Goal: Task Accomplishment & Management: Use online tool/utility

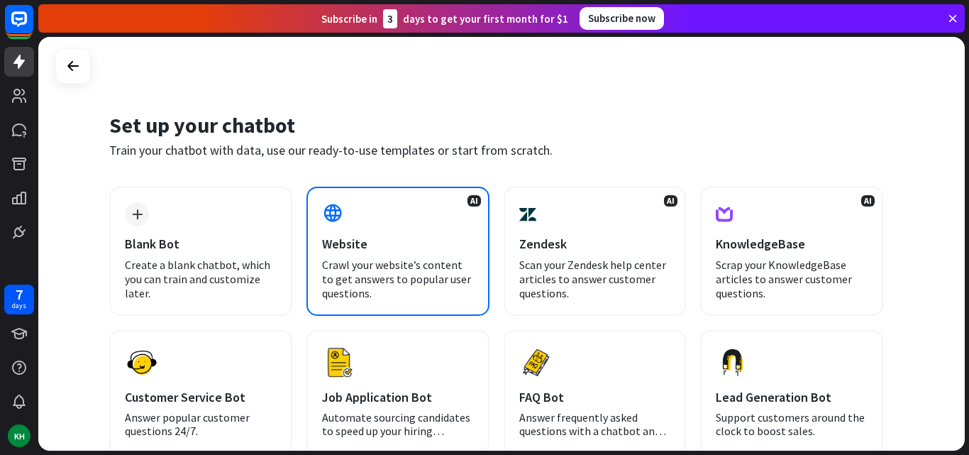
click at [369, 239] on div "Website" at bounding box center [398, 244] width 152 height 16
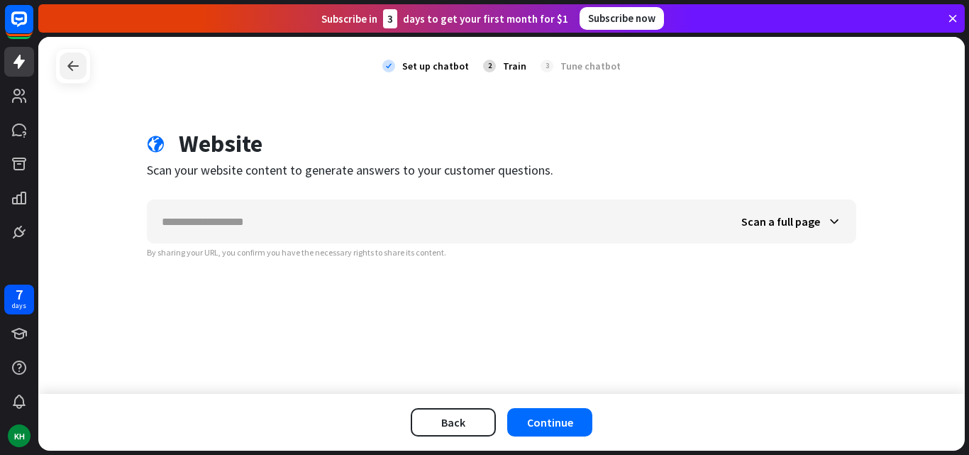
click at [67, 65] on icon at bounding box center [73, 65] width 17 height 17
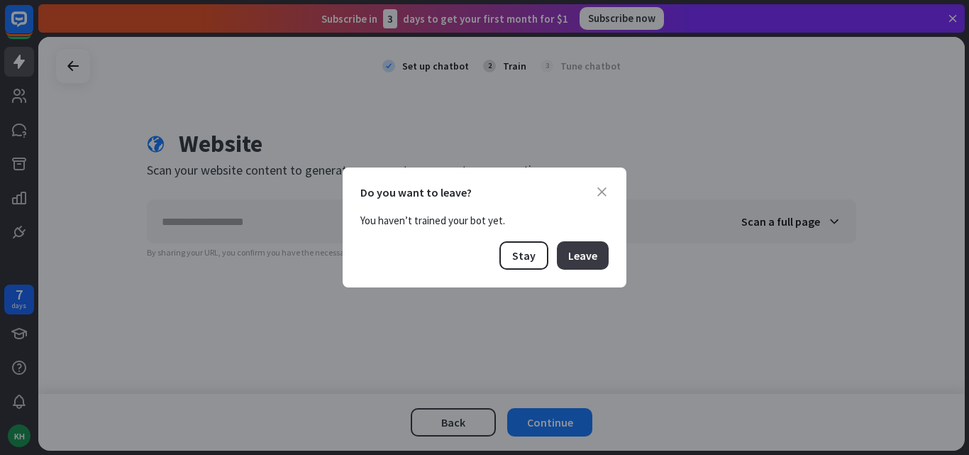
click at [592, 252] on button "Leave" at bounding box center [583, 255] width 52 height 28
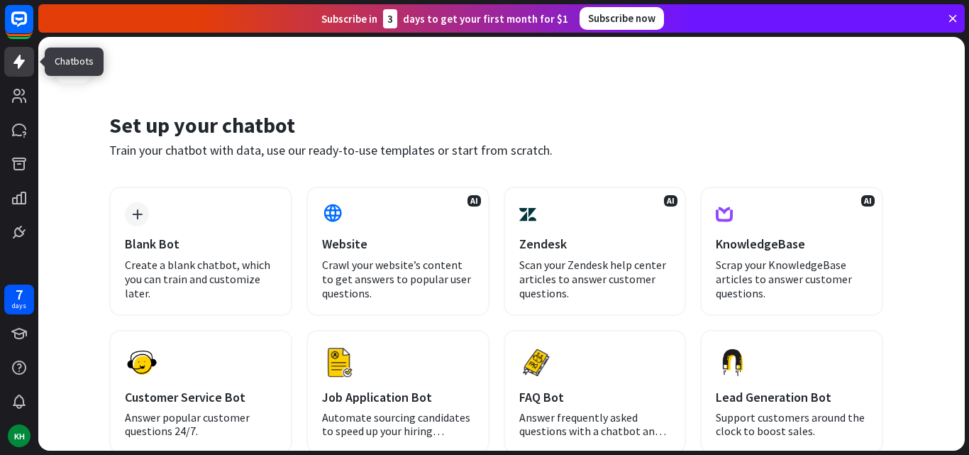
click at [21, 70] on link at bounding box center [19, 62] width 30 height 30
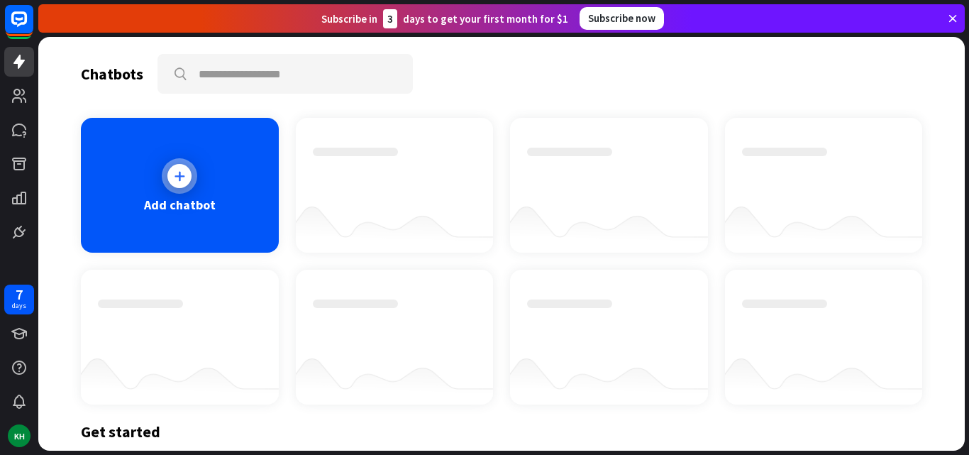
click at [134, 180] on div "Add chatbot" at bounding box center [180, 185] width 198 height 135
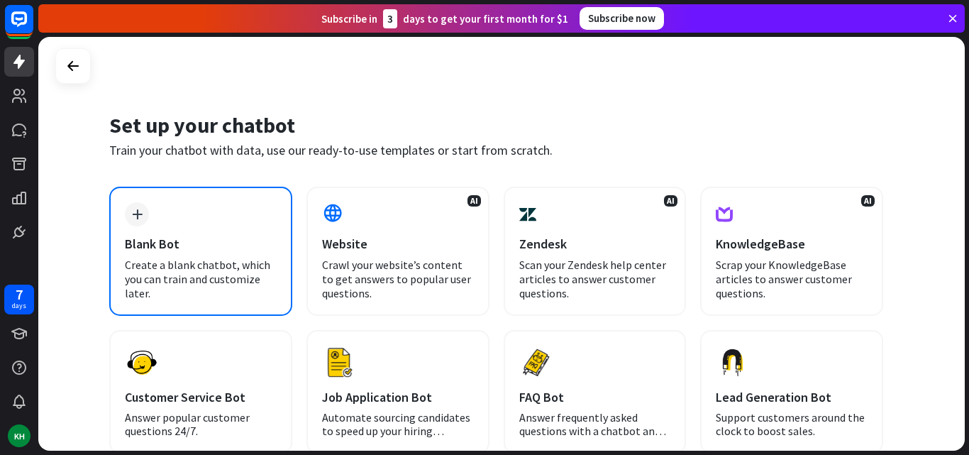
click at [183, 235] on div "plus Blank Bot Create a blank chatbot, which you can train and customize later." at bounding box center [200, 251] width 183 height 129
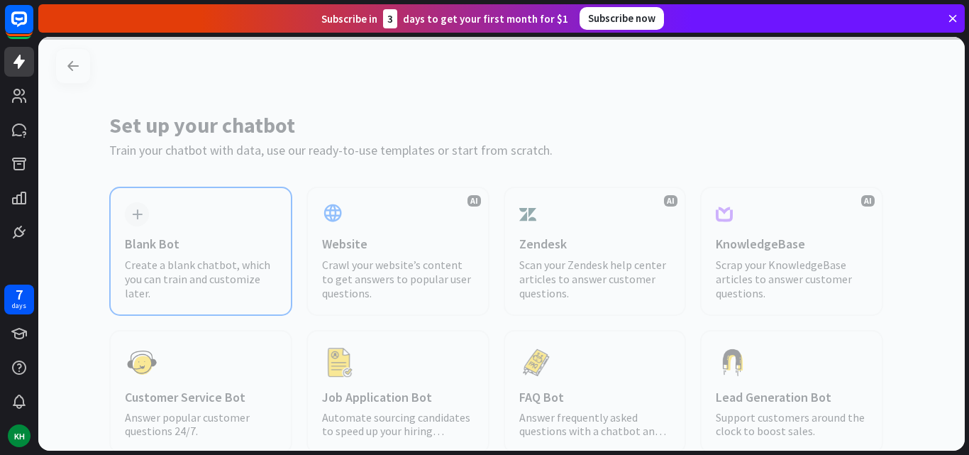
click at [183, 235] on div at bounding box center [501, 244] width 927 height 414
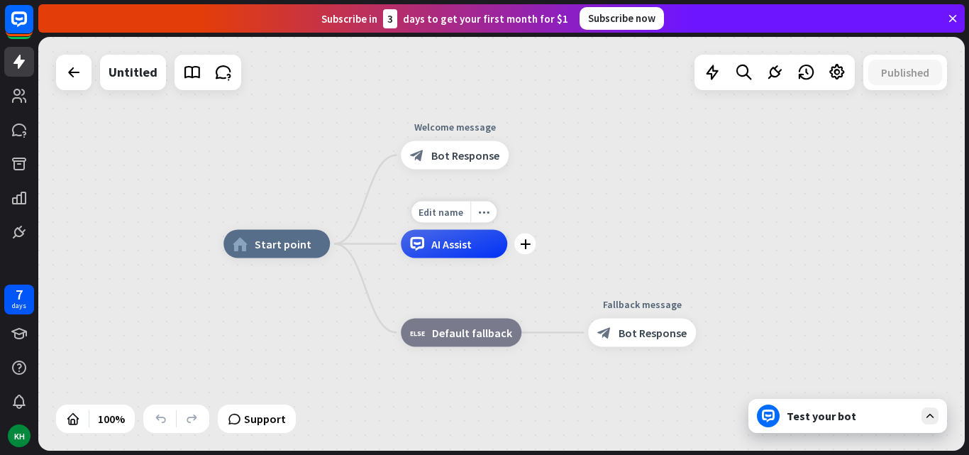
click at [421, 245] on icon at bounding box center [417, 244] width 14 height 14
